Goal: Navigation & Orientation: Find specific page/section

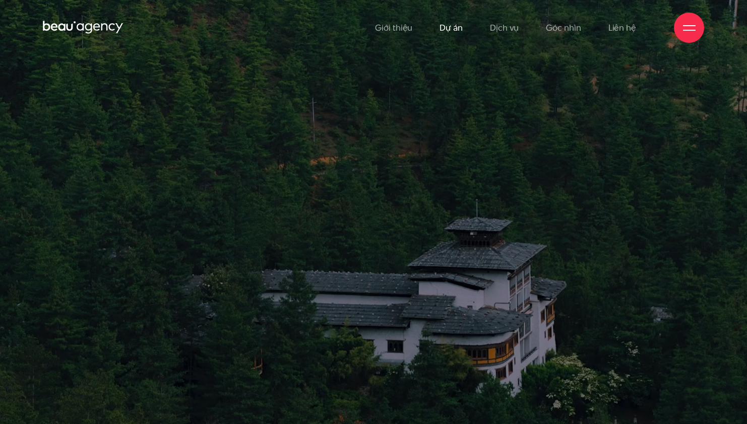
click at [457, 28] on link "Dự án" at bounding box center [450, 27] width 23 height 55
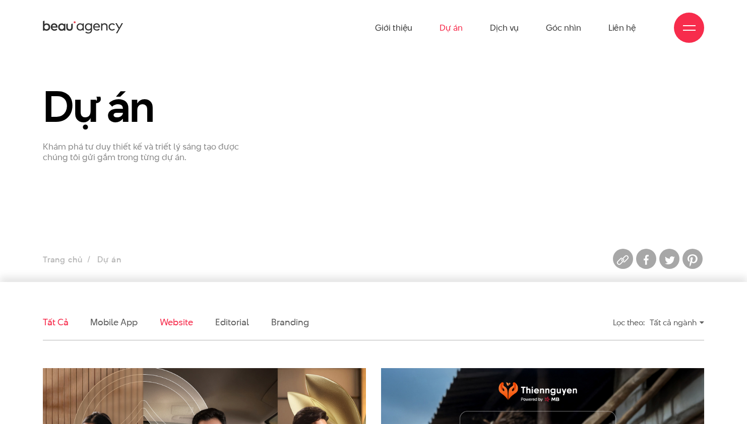
click at [178, 320] on link "Website" at bounding box center [176, 322] width 33 height 13
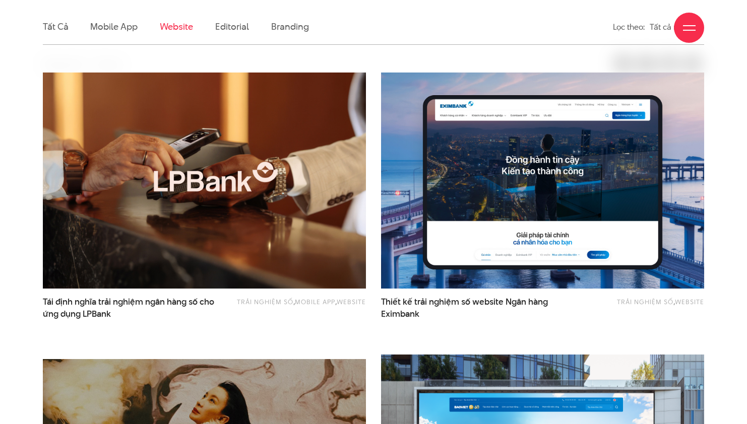
scroll to position [305, 0]
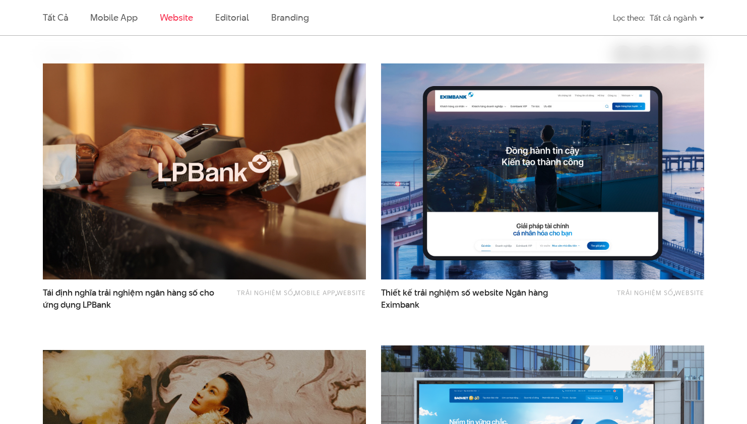
click at [672, 13] on div "Tất cả ngành" at bounding box center [677, 18] width 54 height 18
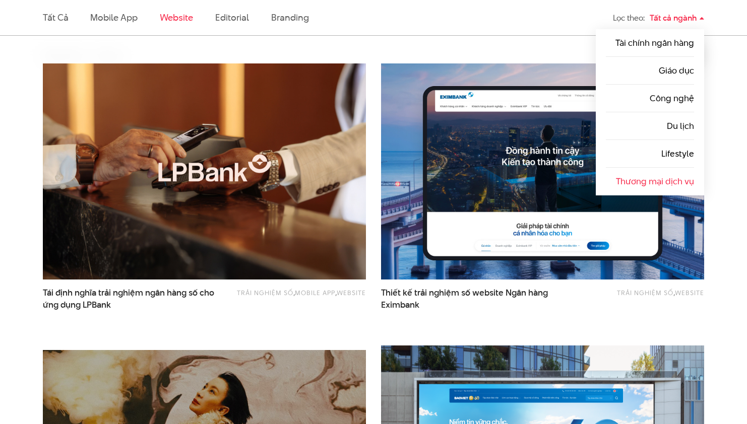
click at [666, 183] on link "Thương mại dịch vụ" at bounding box center [655, 181] width 78 height 12
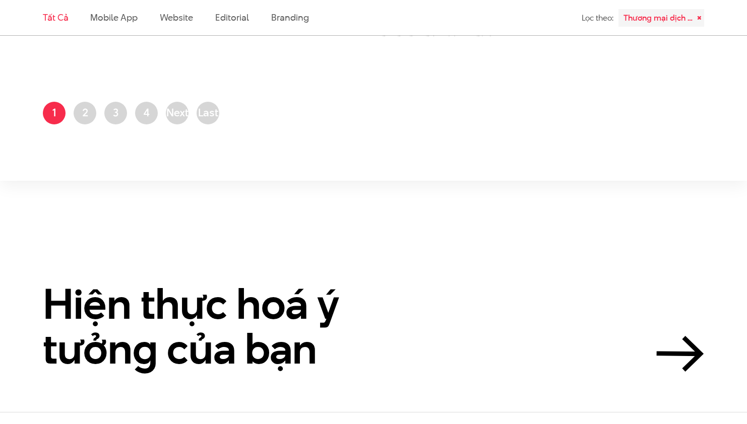
scroll to position [2004, 0]
